Goal: Task Accomplishment & Management: Manage account settings

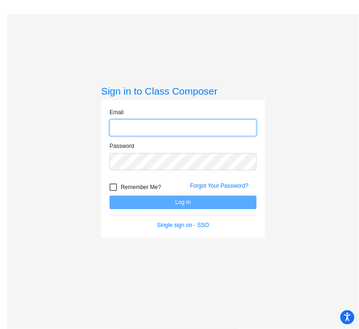
type input "[PERSON_NAME][EMAIL_ADDRESS][PERSON_NAME][DOMAIN_NAME]"
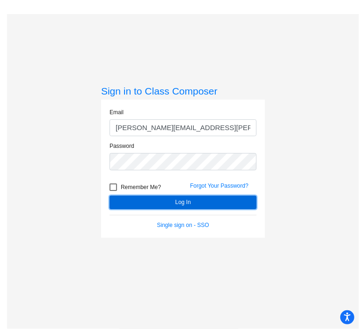
click at [141, 203] on button "Log In" at bounding box center [183, 203] width 147 height 14
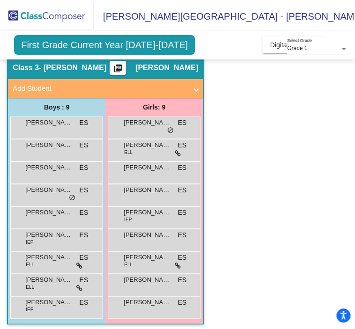
scroll to position [58, 0]
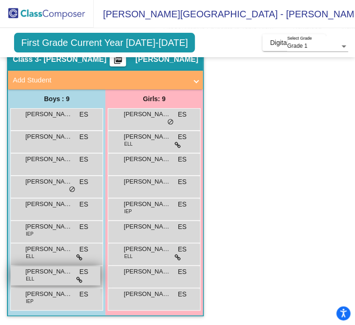
click at [36, 277] on div "[PERSON_NAME] ELL ES lock do_not_disturb_alt" at bounding box center [55, 275] width 89 height 19
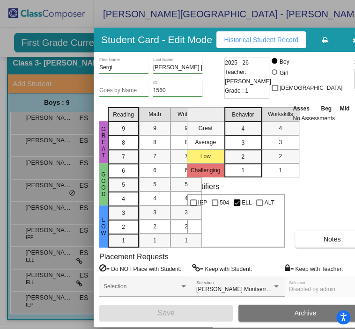
drag, startPoint x: 294, startPoint y: 17, endPoint x: 163, endPoint y: 33, distance: 131.5
click at [163, 34] on h3 "Student Card - Edit Mode" at bounding box center [156, 40] width 111 height 12
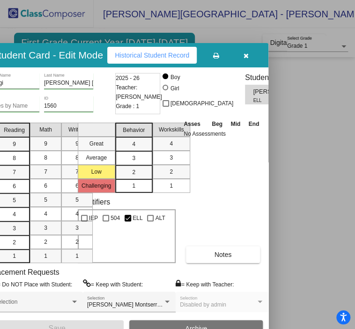
drag, startPoint x: 195, startPoint y: 36, endPoint x: 96, endPoint y: 47, distance: 99.4
click at [96, 49] on h3 "Student Card - Edit Mode" at bounding box center [47, 55] width 111 height 12
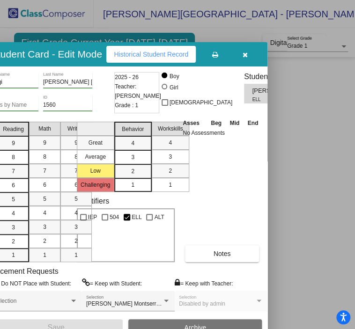
click at [243, 48] on button "button" at bounding box center [245, 54] width 30 height 17
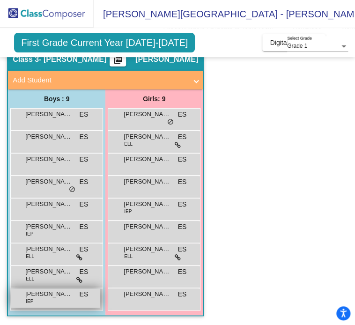
click at [60, 299] on div "[PERSON_NAME] IEP ES lock do_not_disturb_alt" at bounding box center [55, 297] width 89 height 19
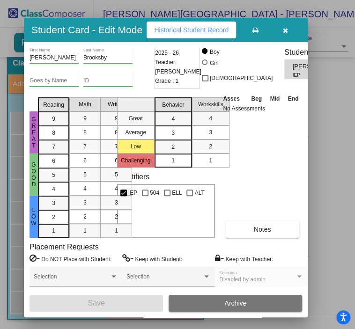
drag, startPoint x: 285, startPoint y: 19, endPoint x: 94, endPoint y: 22, distance: 190.9
click at [94, 24] on h3 "Student Card - Edit Mode" at bounding box center [86, 30] width 111 height 12
